Goal: Task Accomplishment & Management: Manage account settings

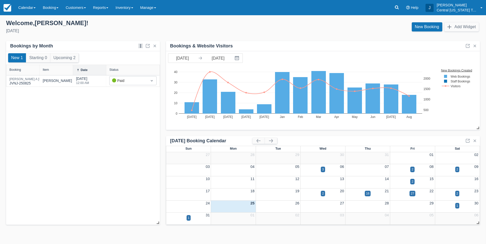
click at [101, 166] on div "New 1 Starting 0 Upcoming 2 Booking Item Date Status [PERSON_NAME] JVNJ-250825 …" at bounding box center [83, 138] width 154 height 174
click at [342, 27] on div "New Booking Add Widget" at bounding box center [363, 28] width 241 height 14
click at [130, 4] on link "Inventory" at bounding box center [124, 7] width 25 height 15
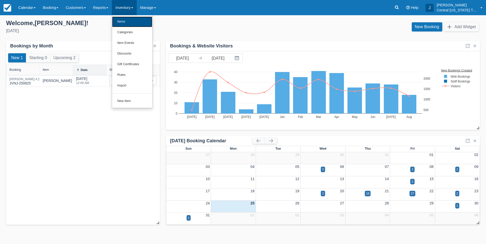
click at [134, 17] on link "Items" at bounding box center [132, 22] width 40 height 11
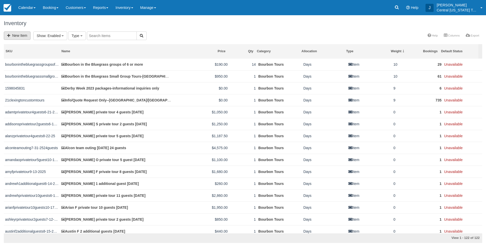
click at [19, 37] on link "New Item" at bounding box center [17, 36] width 27 height 8
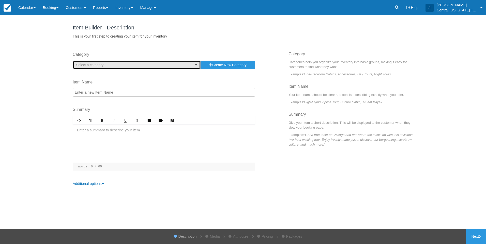
click at [98, 66] on span "Select a category" at bounding box center [89, 65] width 27 height 4
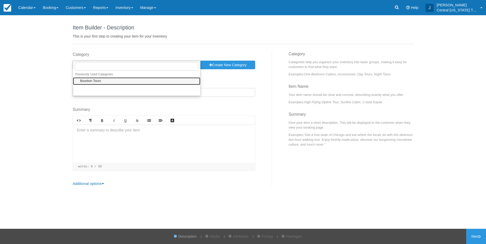
click at [103, 80] on link "Bourbon Tours" at bounding box center [136, 82] width 127 height 8
select select "1"
click at [104, 92] on input "Item Name" at bounding box center [164, 92] width 182 height 9
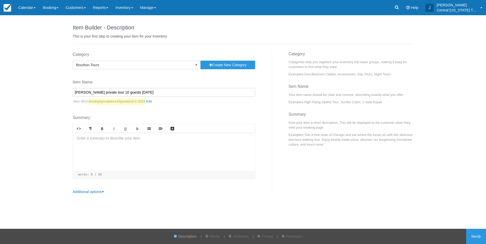
type input "[PERSON_NAME] private tour 10 guests [DATE]"
click at [122, 146] on div at bounding box center [164, 152] width 182 height 38
click at [176, 141] on p at bounding box center [164, 139] width 174 height 6
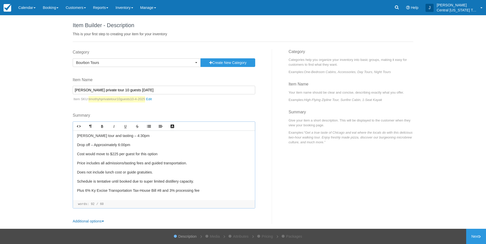
scroll to position [5, 0]
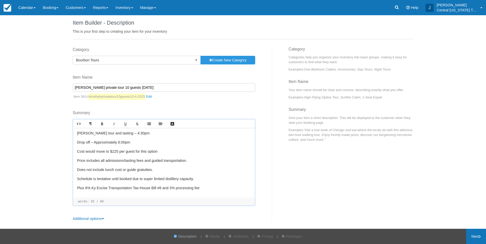
click at [474, 233] on link "Next" at bounding box center [476, 236] width 20 height 15
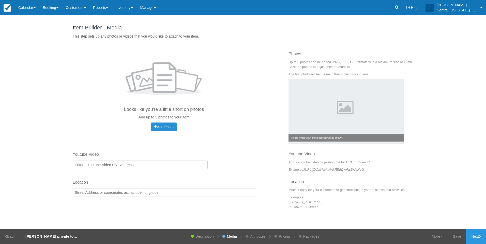
click at [166, 129] on span "Add Photo" at bounding box center [164, 127] width 20 height 4
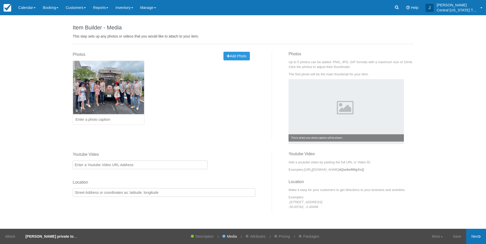
click at [474, 233] on link "Next" at bounding box center [476, 236] width 20 height 15
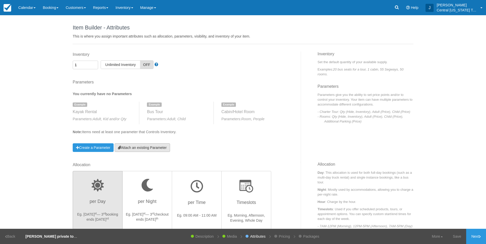
click at [152, 144] on link "Attach an existing Parameter" at bounding box center [142, 148] width 55 height 9
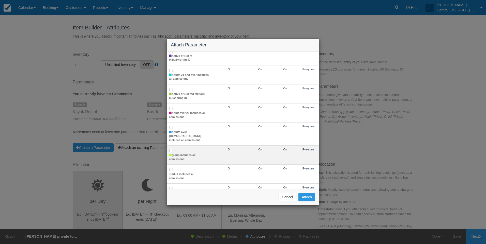
scroll to position [51, 0]
click at [191, 151] on label "group includes all admissions" at bounding box center [189, 155] width 40 height 8
click at [173, 150] on input "group includes all admissions" at bounding box center [170, 148] width 3 height 3
checkbox input "true"
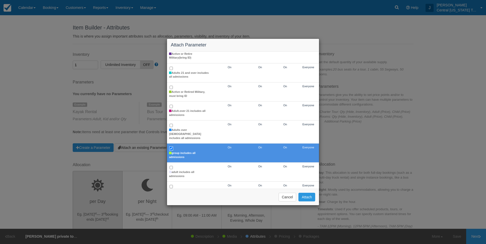
click at [315, 200] on div "Cancel Attach" at bounding box center [243, 197] width 152 height 17
click at [312, 198] on button "Attach" at bounding box center [306, 197] width 17 height 9
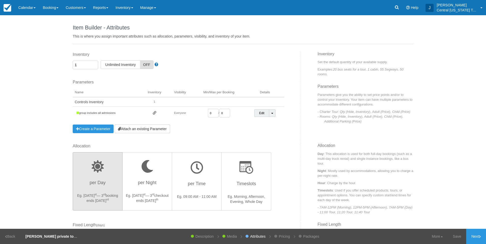
drag, startPoint x: 214, startPoint y: 112, endPoint x: 187, endPoint y: 113, distance: 27.5
click at [188, 115] on tr "group includes all admissions Everyone 0 / 0 Edit Toggle Dropdown Detach Parame…" at bounding box center [178, 113] width 211 height 13
type input "1"
click at [219, 136] on div "Inventory 1 Unlimited ON Unlimited Inventory OFF This item is a Product Groupin…" at bounding box center [185, 98] width 232 height 92
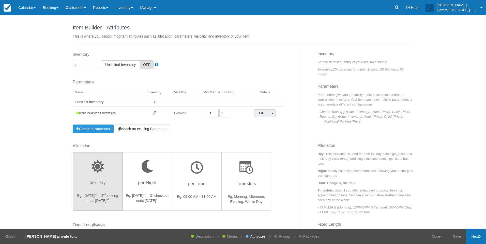
click at [474, 237] on link "Next" at bounding box center [476, 236] width 20 height 15
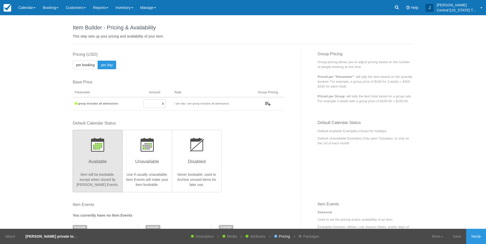
drag, startPoint x: 150, startPoint y: 105, endPoint x: 203, endPoint y: 112, distance: 53.5
click at [195, 107] on tr "group includes all admissions 0 / per booking per day / per group includes all …" at bounding box center [178, 103] width 211 height 13
click at [156, 104] on input "0" at bounding box center [154, 104] width 22 height 9
drag, startPoint x: 148, startPoint y: 103, endPoint x: 200, endPoint y: 100, distance: 51.9
click at [200, 100] on tr "group includes all admissions 0 / per booking per day / per group includes all …" at bounding box center [178, 103] width 211 height 13
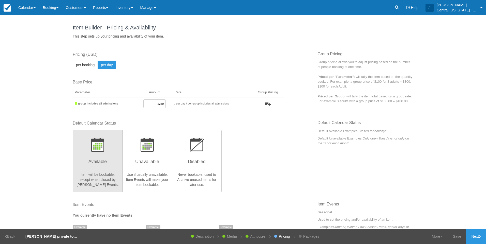
type input "2250"
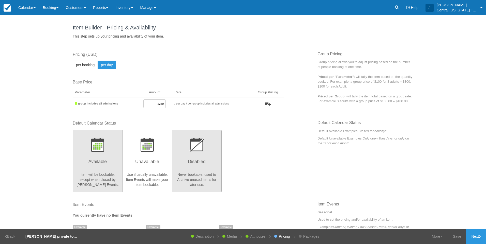
drag, startPoint x: 258, startPoint y: 164, endPoint x: 186, endPoint y: 168, distance: 72.3
click at [258, 164] on div "Default Calendar Status Available Item will be bookable, except when closed by …" at bounding box center [178, 156] width 211 height 71
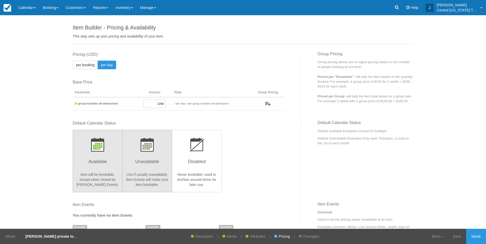
click at [142, 160] on h3 "Unavailable" at bounding box center [147, 163] width 43 height 13
radio input "true"
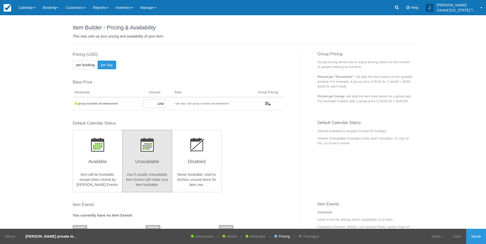
click at [274, 157] on div "Default Calendar Status Available Item will be bookable, except when closed by …" at bounding box center [178, 156] width 211 height 71
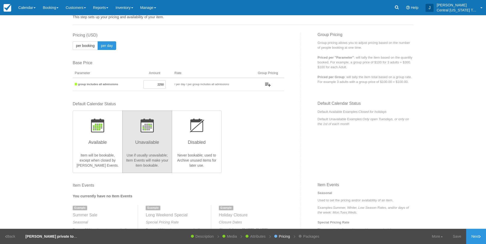
scroll to position [102, 0]
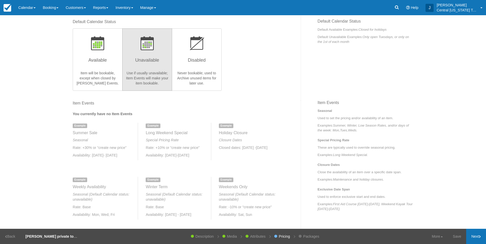
click at [475, 237] on link "Next" at bounding box center [476, 236] width 20 height 15
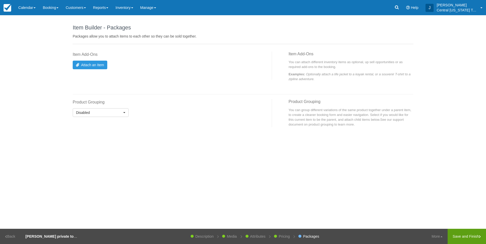
click at [465, 236] on link "Save and Finish" at bounding box center [466, 236] width 38 height 15
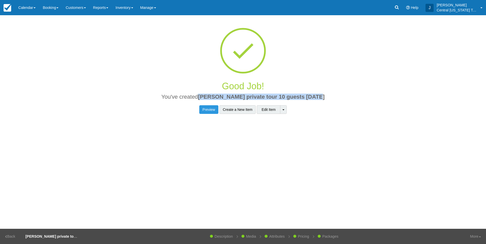
drag, startPoint x: 335, startPoint y: 97, endPoint x: 209, endPoint y: 98, distance: 126.0
click at [207, 98] on h2 "You've created Timothy H private tour 10 guests 10-4-2025" at bounding box center [242, 98] width 333 height 9
copy span "[PERSON_NAME] private tour 10 guests [DATE]"
click at [133, 5] on link "Inventory" at bounding box center [124, 7] width 25 height 15
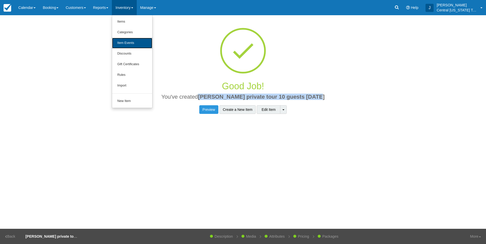
click at [132, 45] on link "Item Events" at bounding box center [132, 43] width 40 height 11
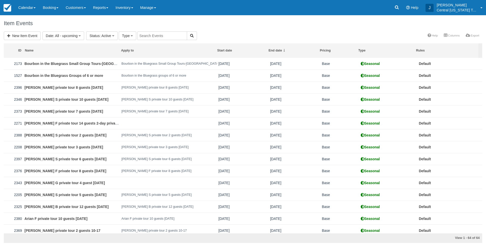
click at [29, 31] on div "Item Events" at bounding box center [243, 23] width 486 height 16
click at [34, 34] on link "New Item Event" at bounding box center [22, 36] width 37 height 9
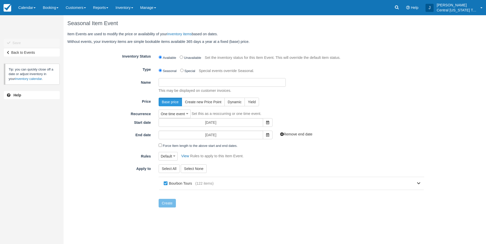
click at [242, 84] on input "Name" at bounding box center [222, 82] width 127 height 9
paste input "[PERSON_NAME] private tour 10 guests [DATE]"
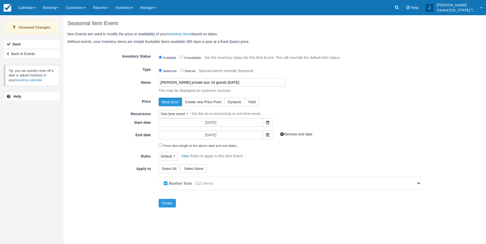
type input "[PERSON_NAME] private tour 10 guests [DATE]"
click at [297, 96] on form "Inventory Status Available Unavailable Set the inventory status for this Item E…" at bounding box center [245, 130] width 357 height 156
click at [264, 122] on span at bounding box center [268, 122] width 10 height 9
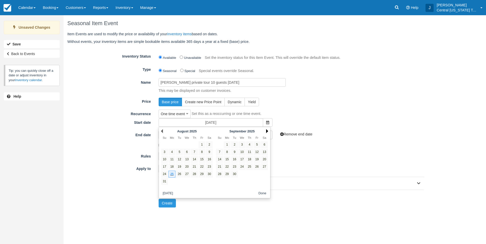
click at [267, 131] on link "Next" at bounding box center [267, 131] width 2 height 4
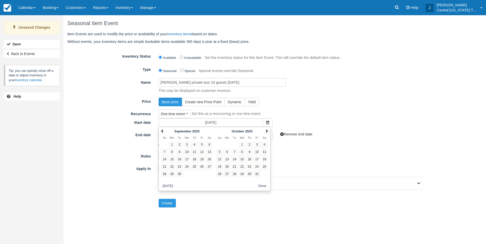
click at [267, 131] on link "Next" at bounding box center [267, 131] width 2 height 4
click at [209, 145] on link "4" at bounding box center [209, 145] width 7 height 7
type input "10/04/25"
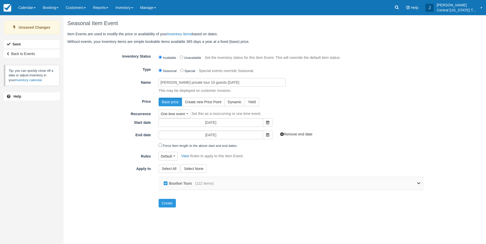
click at [173, 186] on label "Bourbon Tours" at bounding box center [178, 184] width 33 height 8
checkbox input "false"
click at [421, 182] on div "Bourbon Tours (122 items)" at bounding box center [292, 183] width 266 height 13
click at [416, 184] on link at bounding box center [316, 183] width 207 height 13
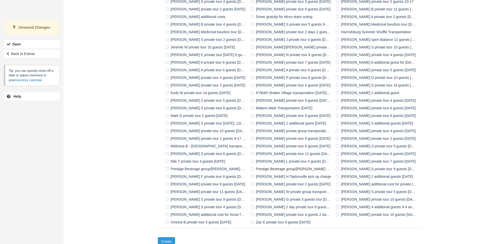
scroll to position [284, 0]
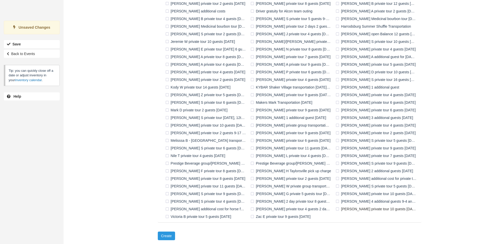
click at [349, 209] on label "[PERSON_NAME] private tour 10 guests [DATE]" at bounding box center [376, 210] width 85 height 8
checkbox input "true"
click at [166, 239] on button "Create" at bounding box center [166, 236] width 17 height 9
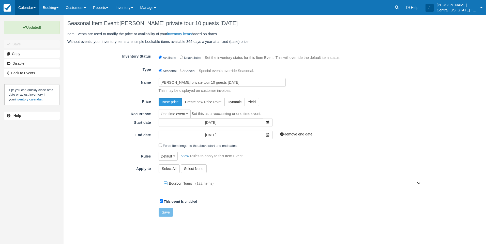
click at [27, 12] on link "Calendar" at bounding box center [27, 7] width 24 height 15
click at [36, 32] on link "Inventory" at bounding box center [35, 32] width 40 height 11
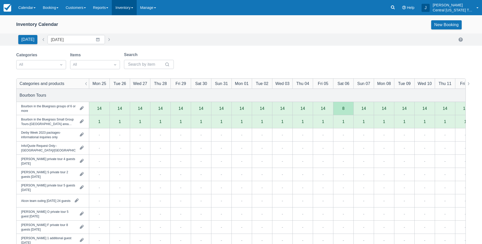
click at [127, 7] on link "Inventory" at bounding box center [124, 7] width 25 height 15
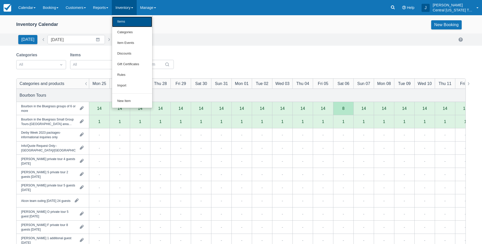
click at [130, 19] on link "Items" at bounding box center [132, 22] width 40 height 11
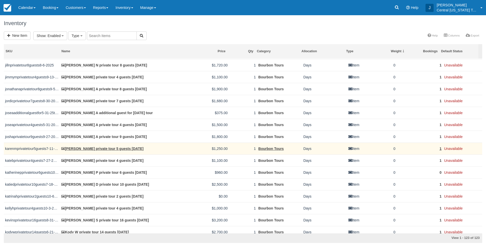
scroll to position [686, 0]
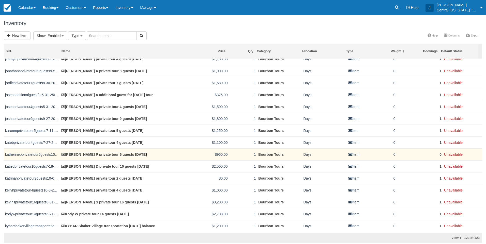
click at [98, 154] on link "[PERSON_NAME] P private tour 6 guests [DATE]" at bounding box center [103, 155] width 85 height 4
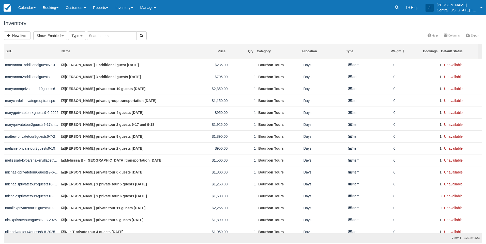
scroll to position [991, 0]
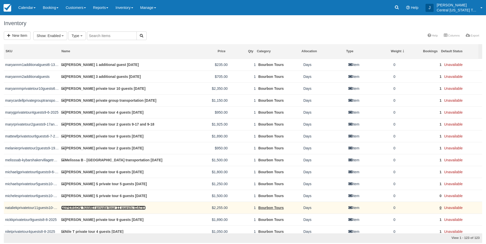
click at [99, 208] on link "[PERSON_NAME] private tour 11 guests [DATE]" at bounding box center [103, 208] width 84 height 4
